Goal: Task Accomplishment & Management: Complete application form

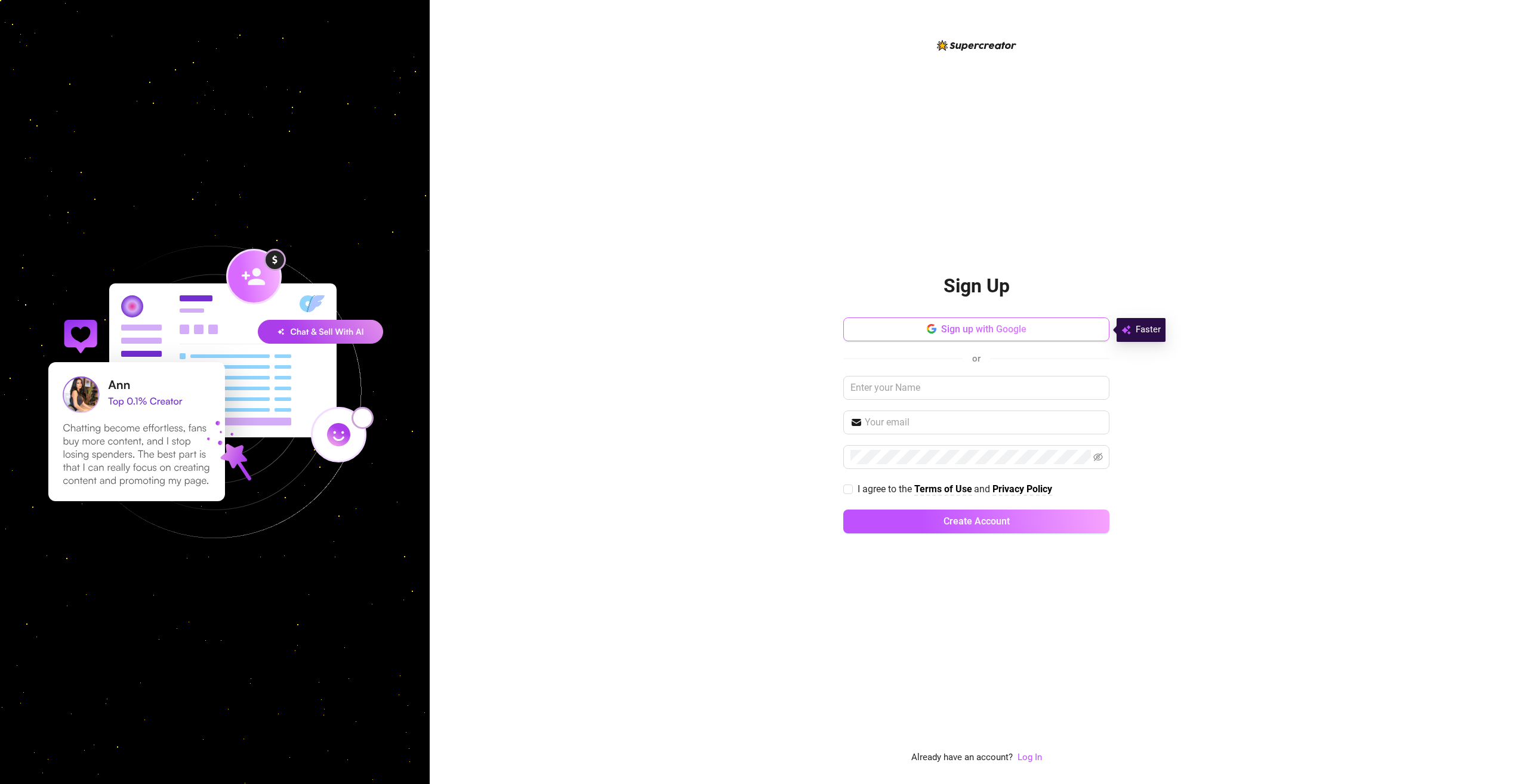
click at [943, 332] on span "Sign up with Google" at bounding box center [983, 329] width 86 height 11
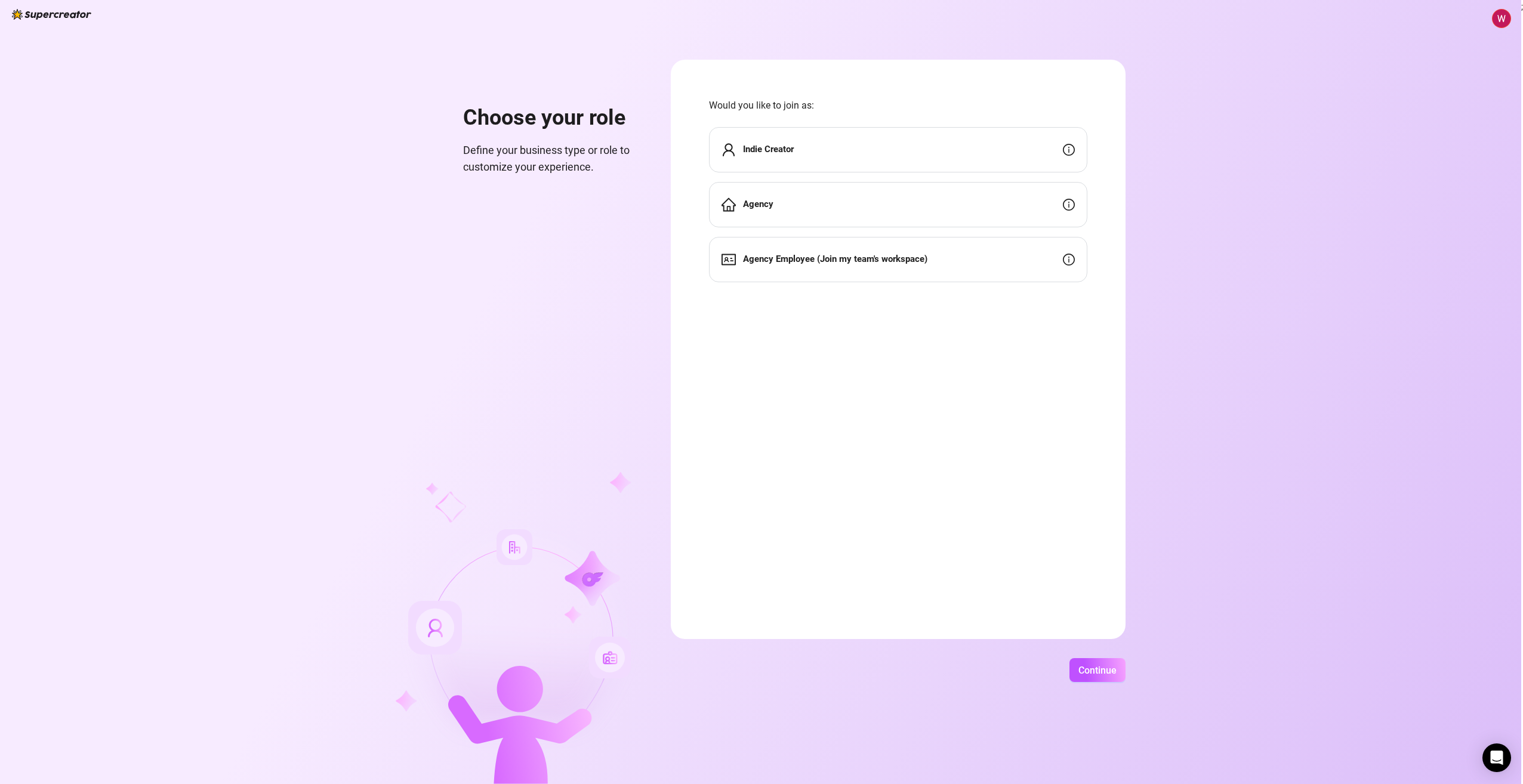
click at [907, 147] on div "Indie Creator" at bounding box center [898, 149] width 378 height 45
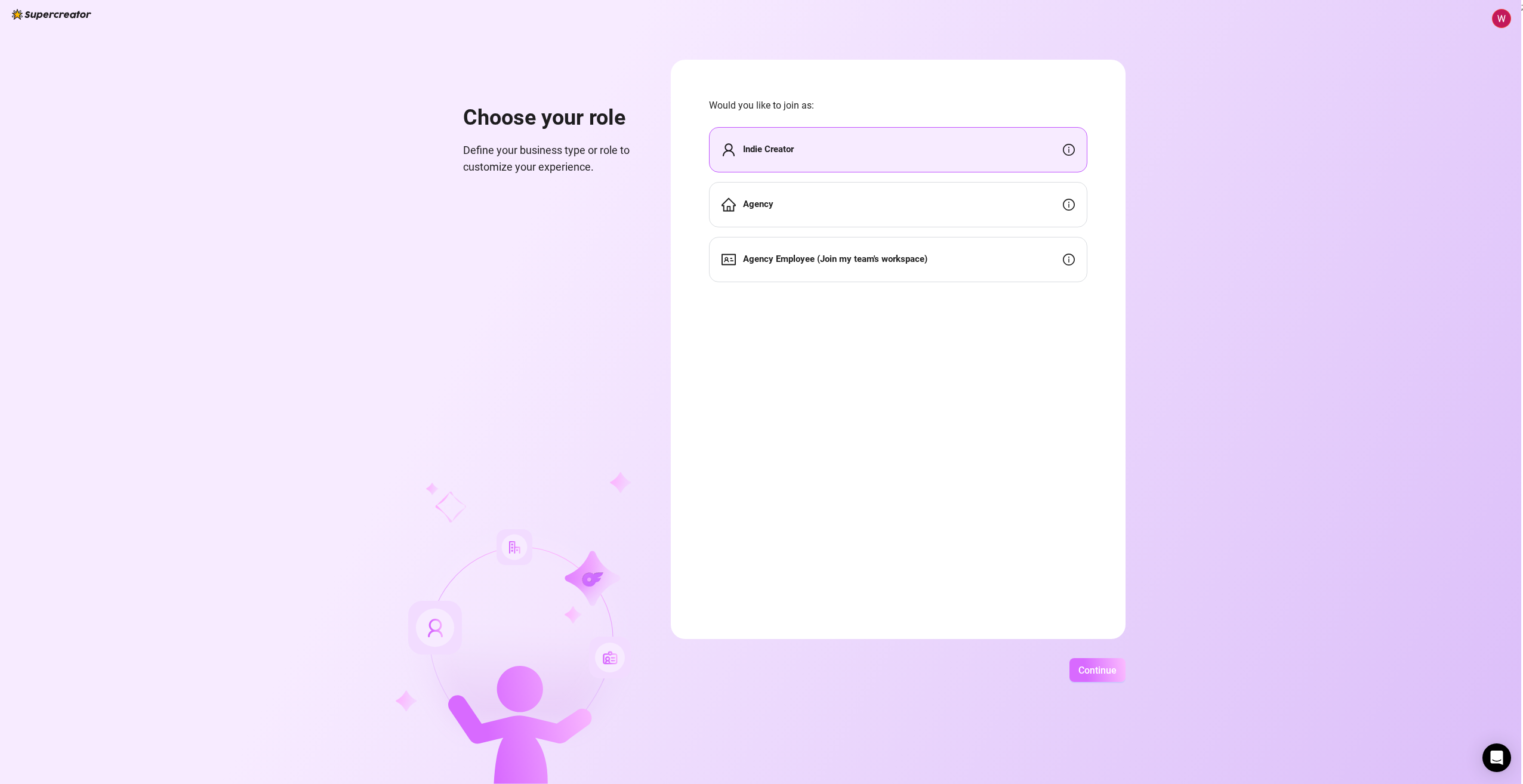
click at [1101, 661] on button "Continue" at bounding box center [1098, 670] width 56 height 24
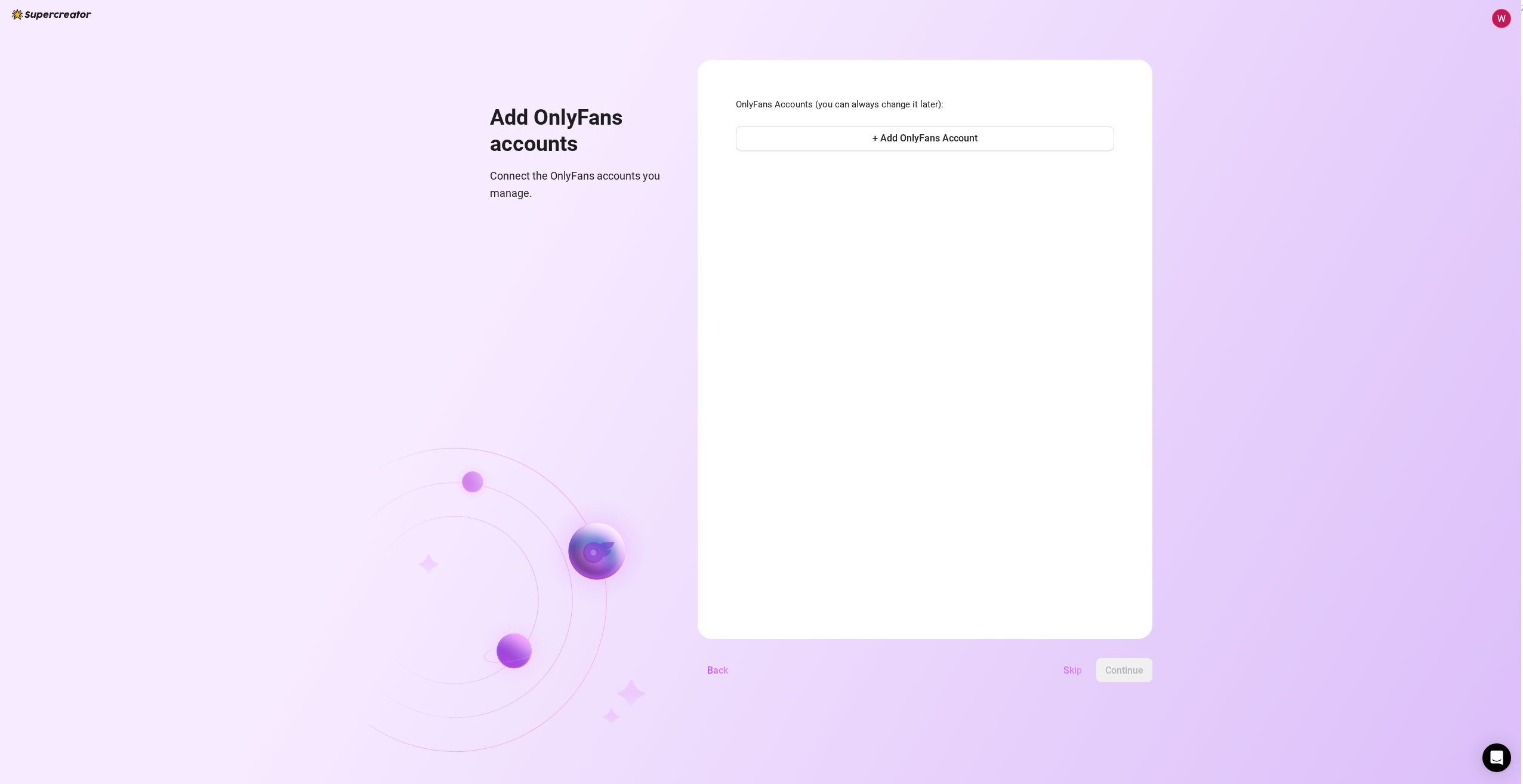
click at [1071, 668] on span "Skip" at bounding box center [1072, 670] width 19 height 11
click at [926, 135] on span "+ Add OnlyFans Account" at bounding box center [925, 138] width 105 height 11
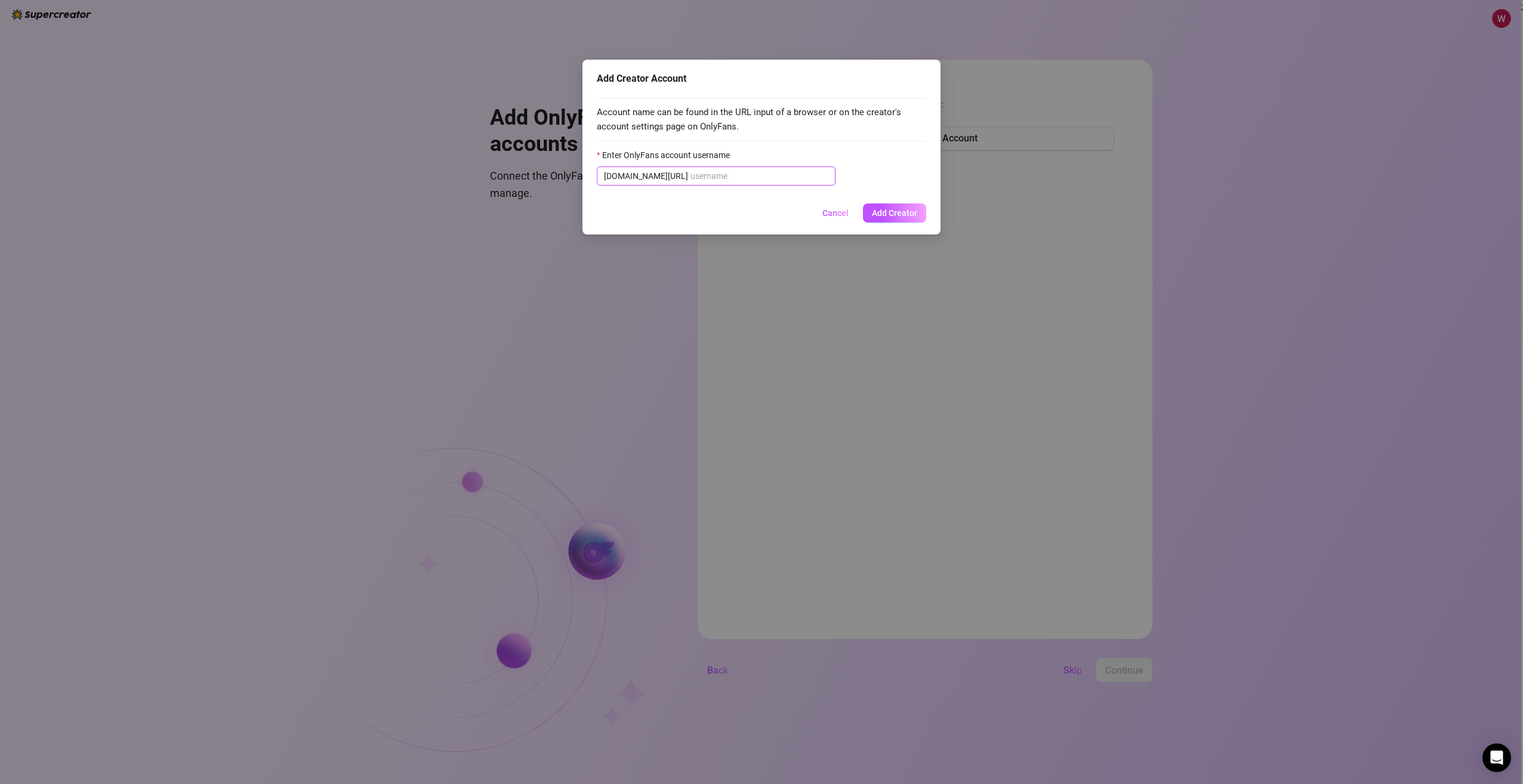
click at [727, 170] on input "Enter OnlyFans account username" at bounding box center [759, 175] width 138 height 13
type input "w"
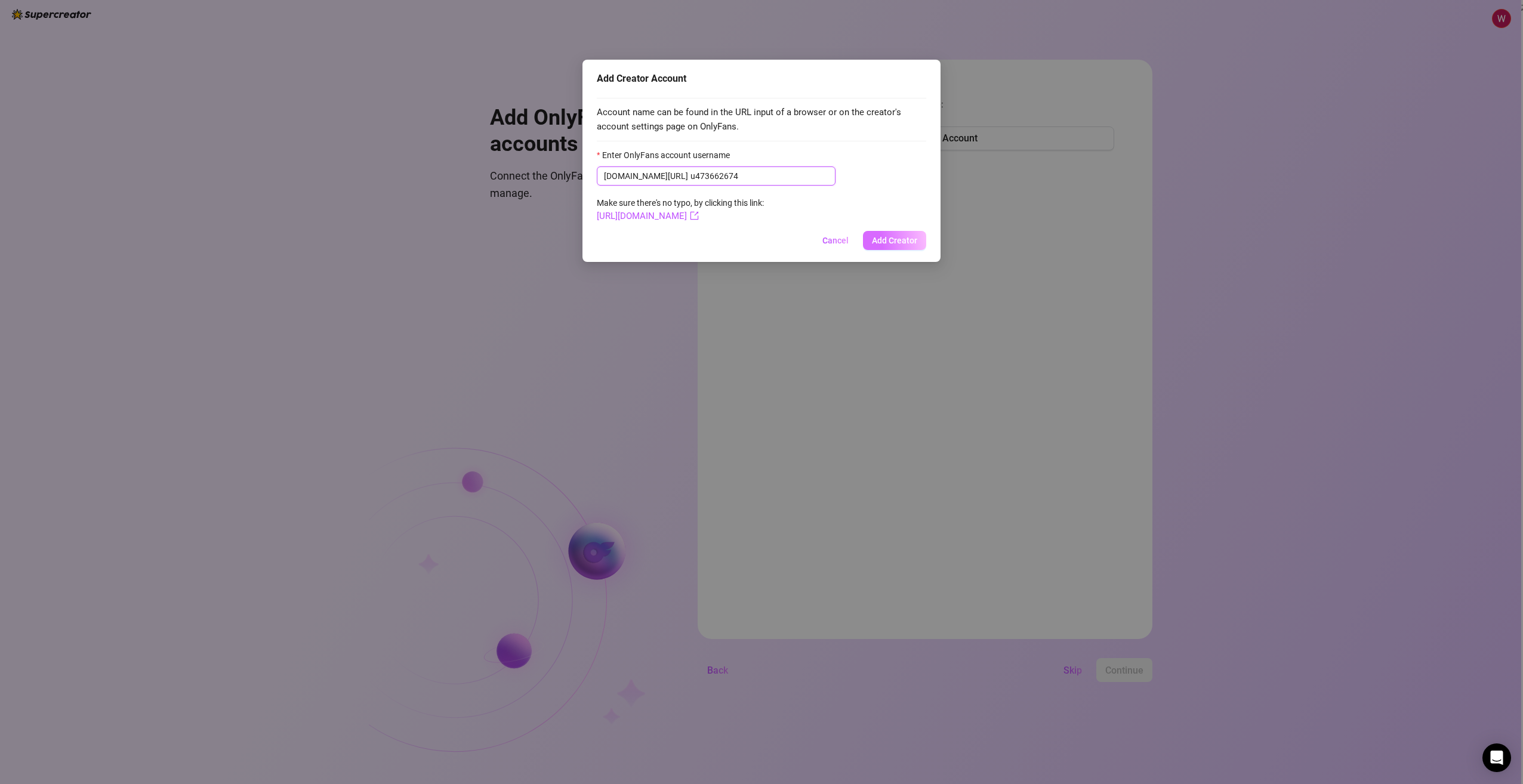
type input "u473662674"
click at [911, 233] on button "Add Creator" at bounding box center [895, 241] width 63 height 19
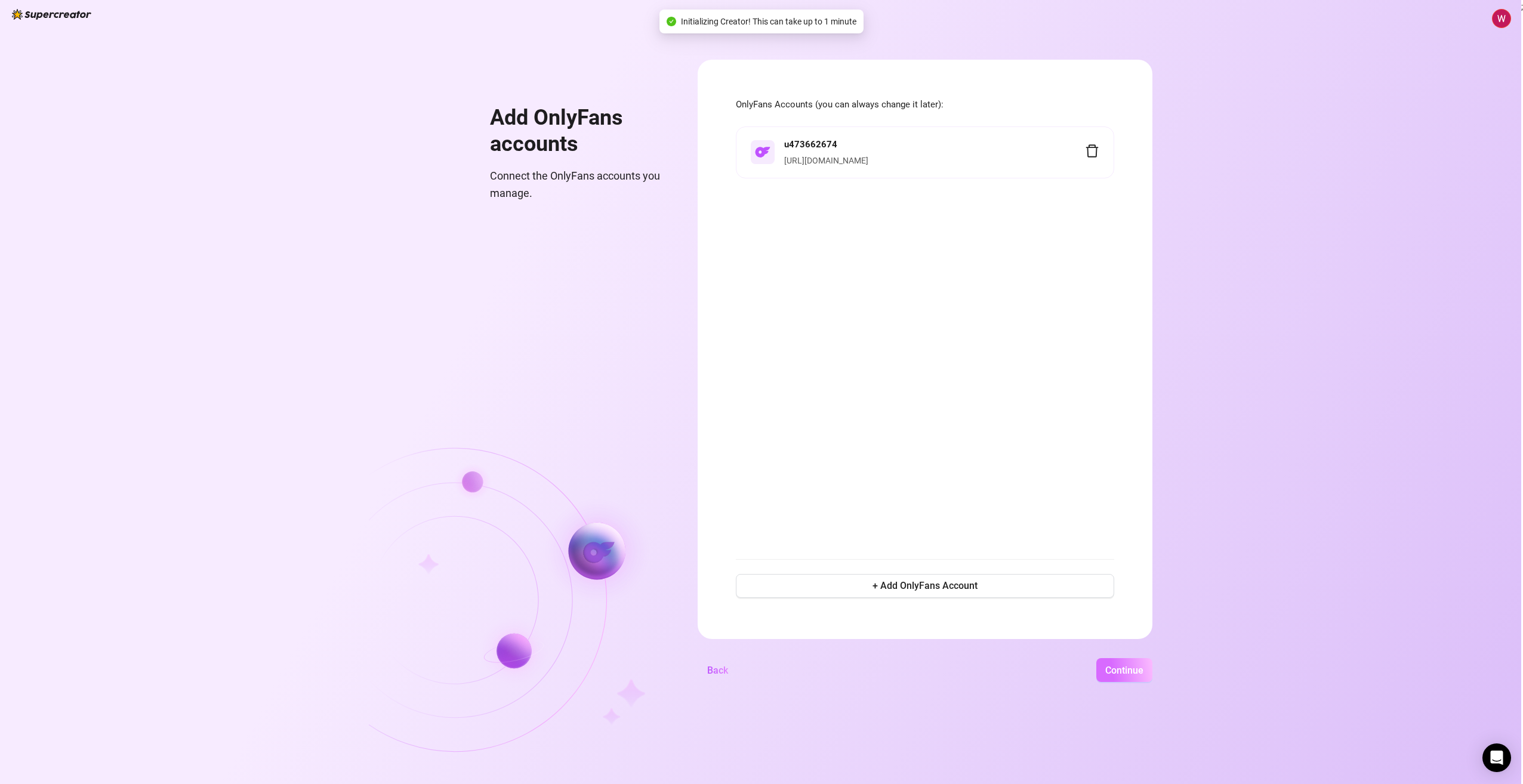
click at [1109, 668] on span "Continue" at bounding box center [1124, 670] width 38 height 11
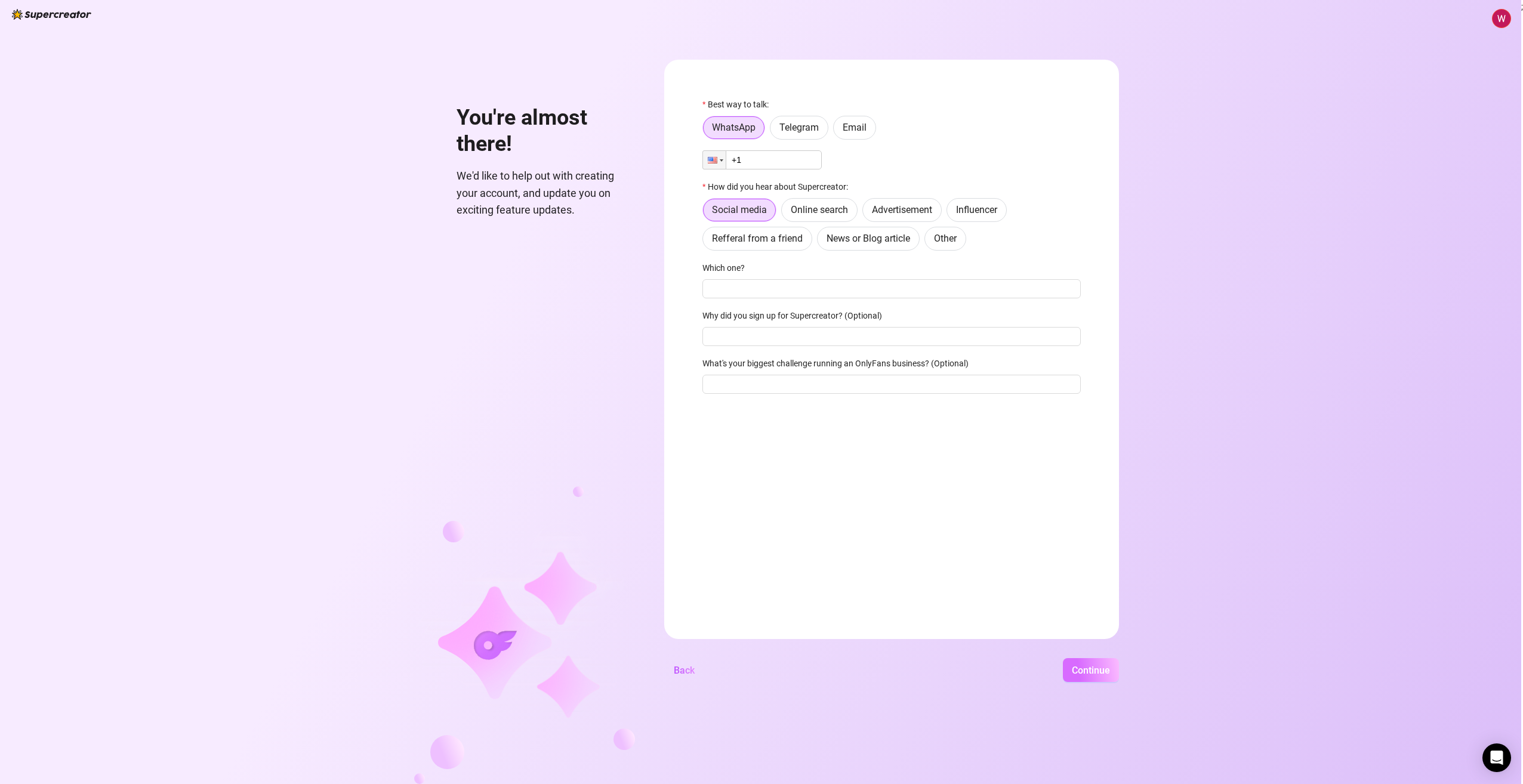
click at [1074, 666] on span "Continue" at bounding box center [1091, 670] width 38 height 11
click at [773, 163] on input "+1" at bounding box center [762, 161] width 119 height 19
click at [861, 126] on span "Email" at bounding box center [855, 127] width 24 height 11
click at [837, 131] on input "Email" at bounding box center [837, 131] width 0 height 0
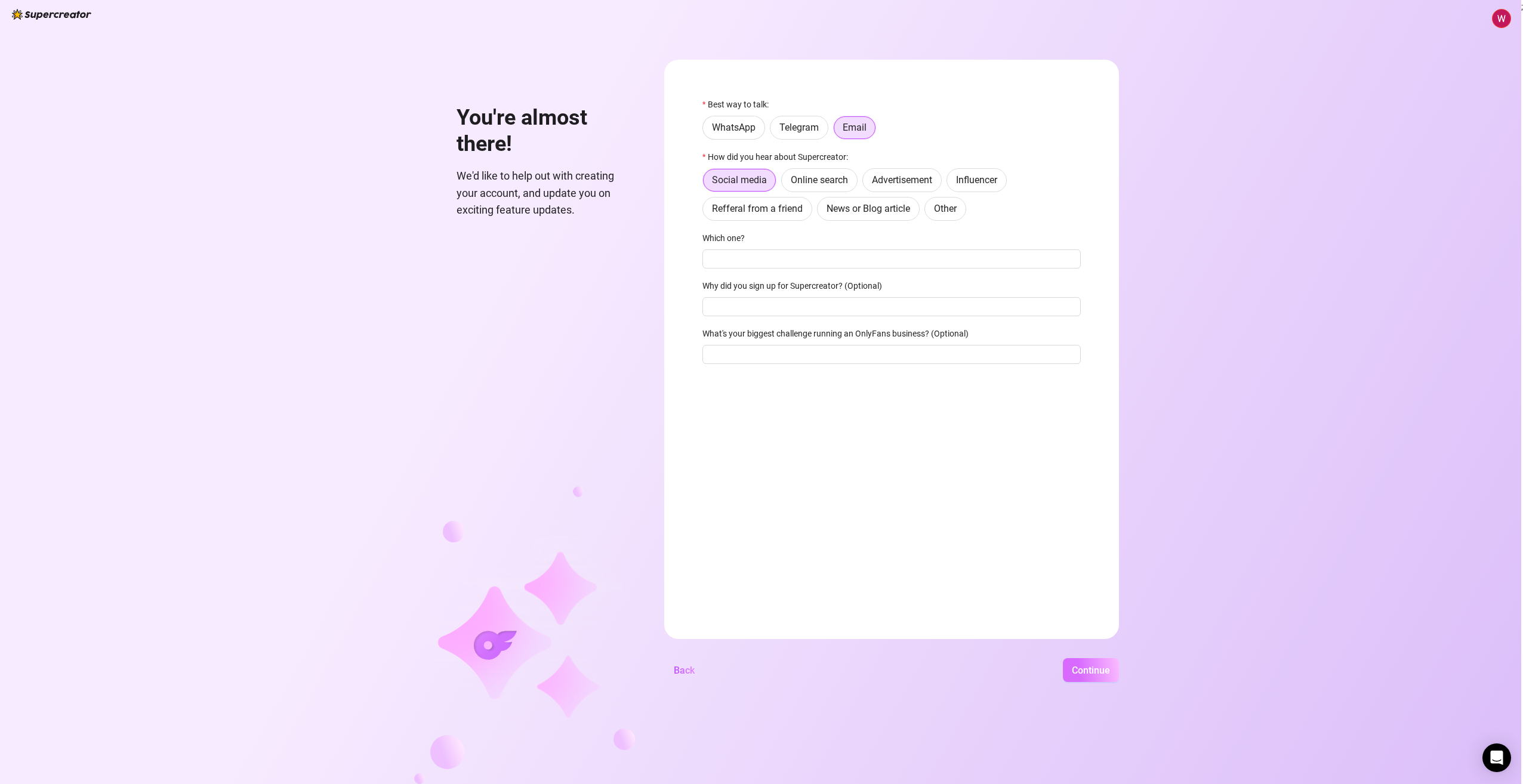
click at [1074, 674] on span "Continue" at bounding box center [1091, 670] width 38 height 11
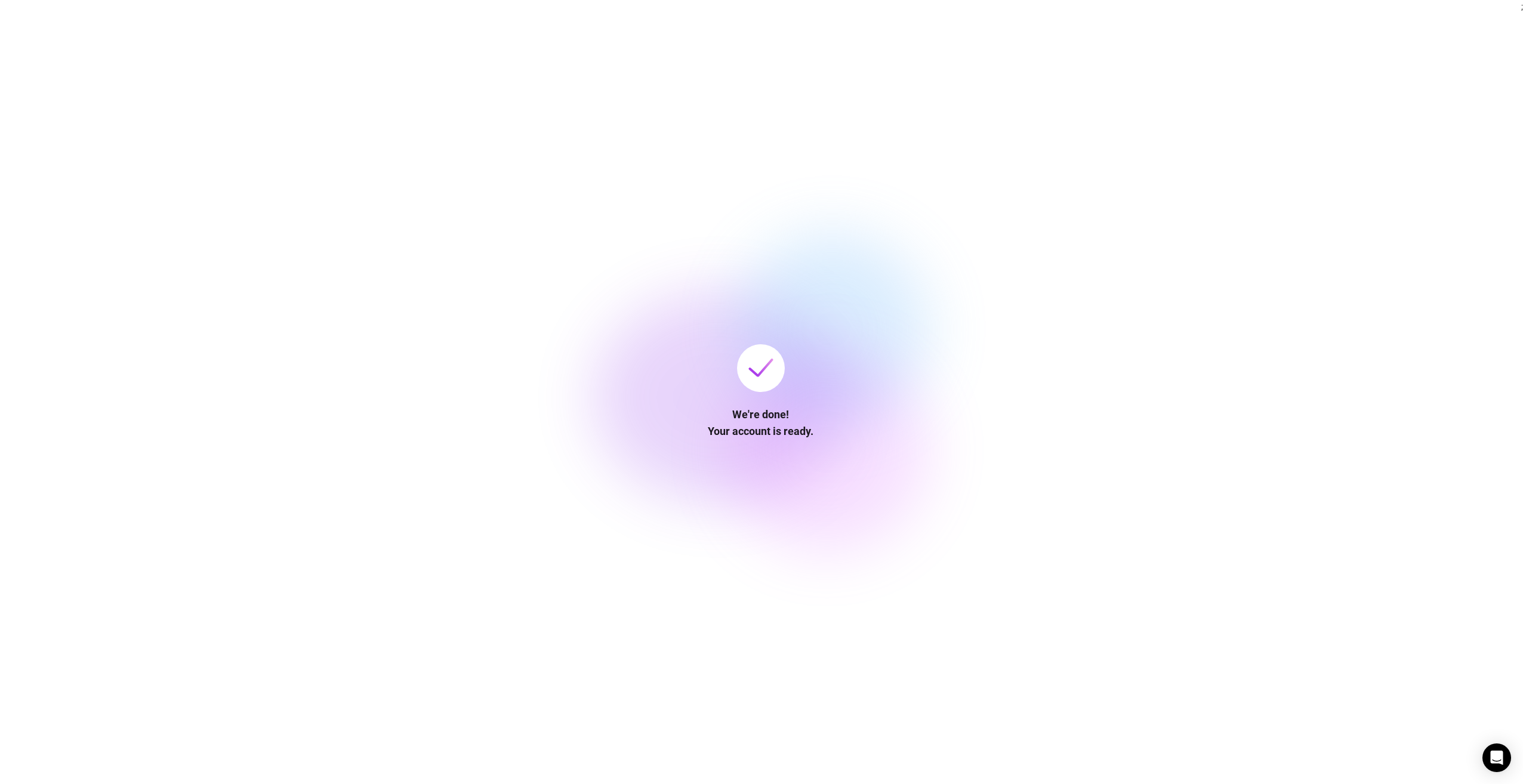
click at [752, 376] on img at bounding box center [761, 368] width 25 height 19
